Goal: Transaction & Acquisition: Book appointment/travel/reservation

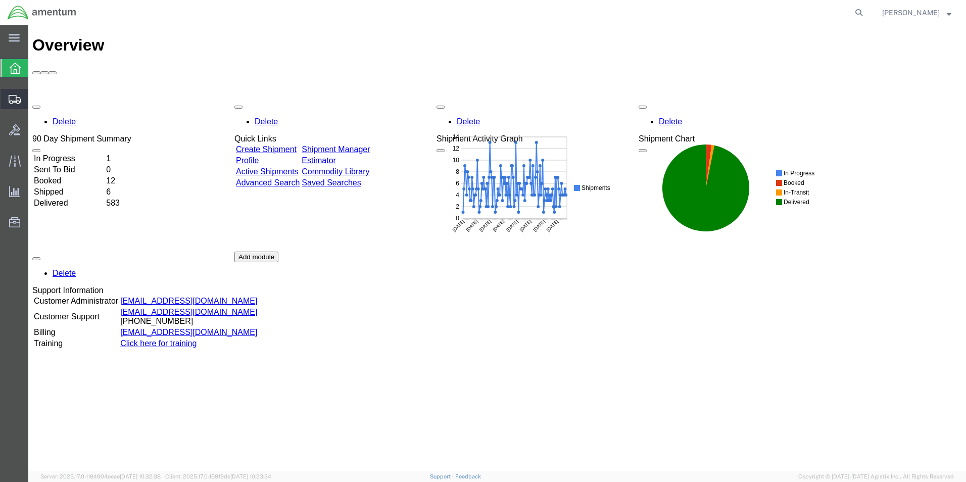
click at [0, 0] on span "Shipment Manager" at bounding box center [0, 0] width 0 height 0
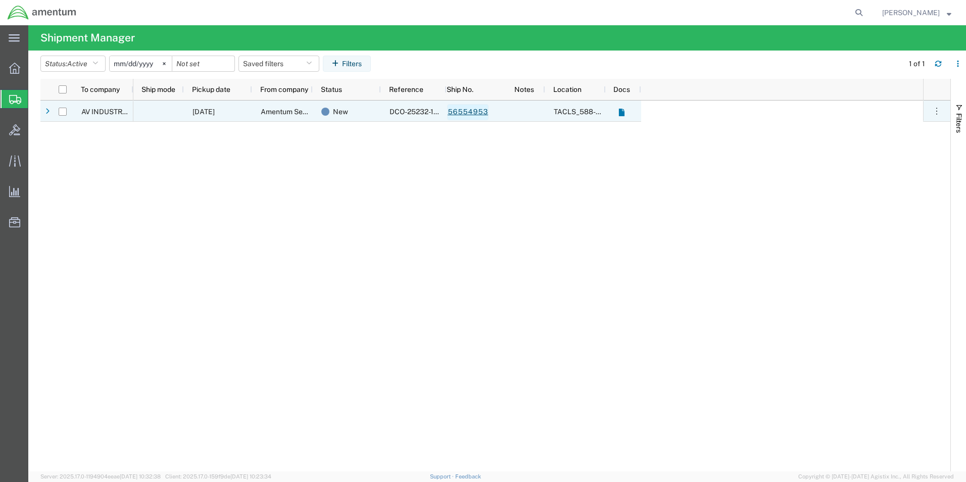
click at [471, 110] on link "56554953" at bounding box center [467, 112] width 41 height 16
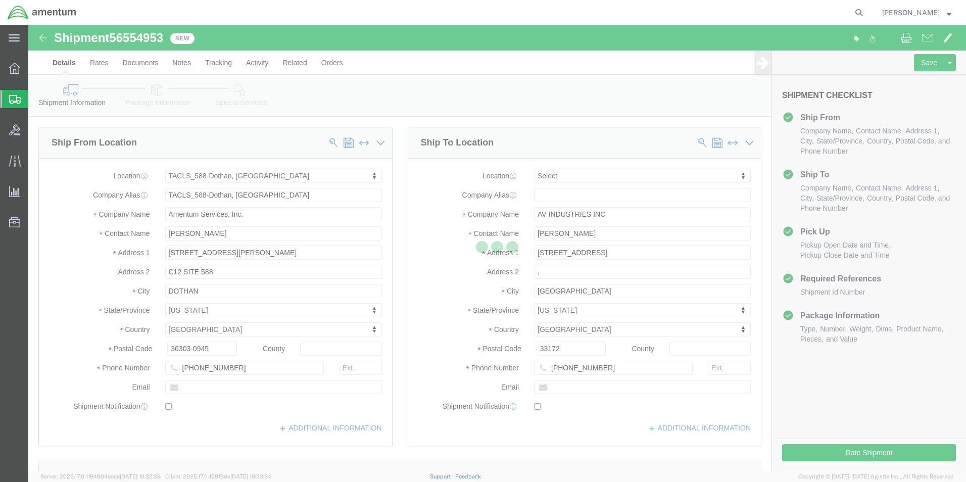
select select "42706"
select select
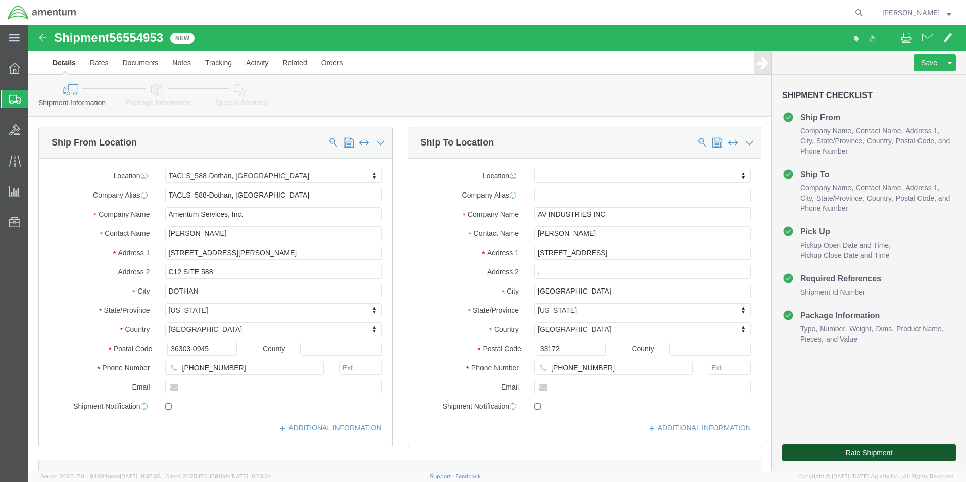
click button "Rate Shipment"
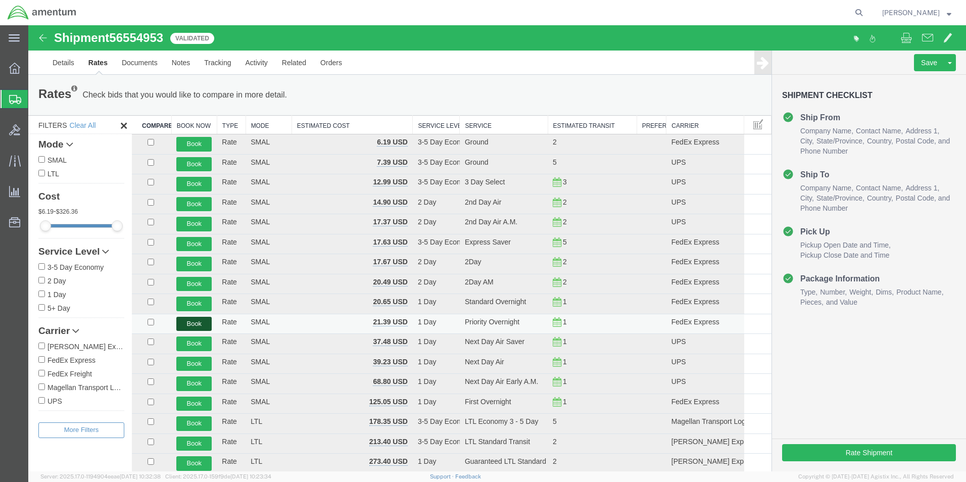
click at [190, 323] on button "Book" at bounding box center [193, 324] width 35 height 15
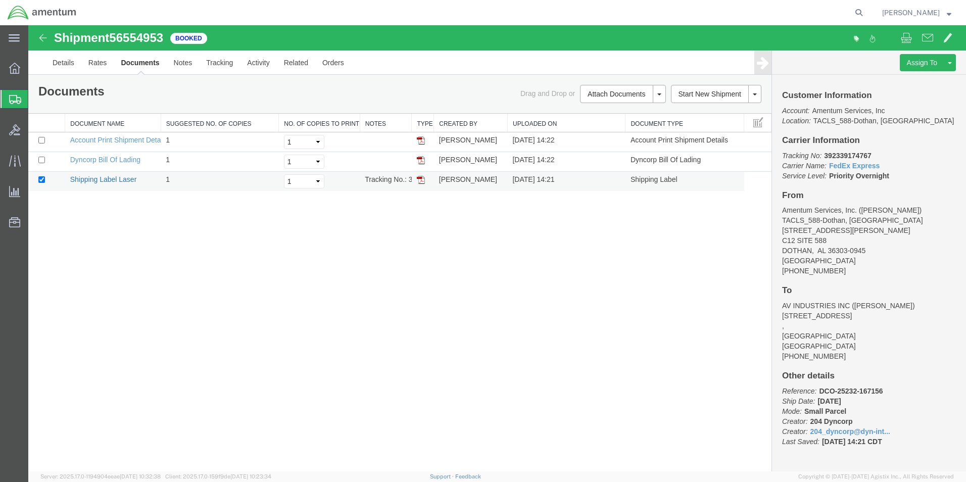
click at [107, 179] on link "Shipping Label Laser" at bounding box center [103, 179] width 67 height 8
